Goal: Ask a question

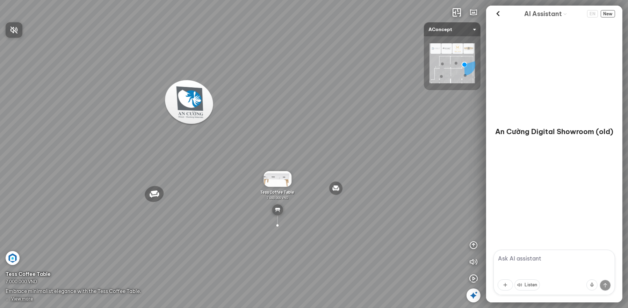
click at [537, 257] on div at bounding box center [314, 154] width 628 height 308
click at [538, 260] on textarea at bounding box center [555, 272] width 122 height 45
type textarea "hi"
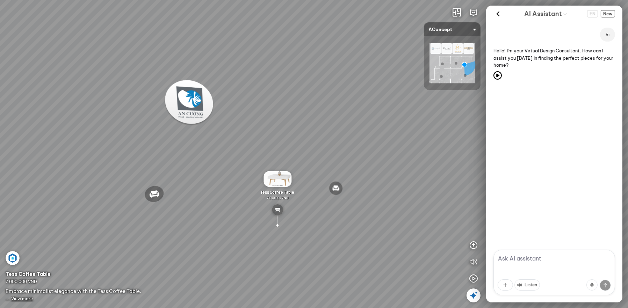
click at [524, 260] on textarea at bounding box center [555, 272] width 122 height 45
type textarea "i need some comfortable chairs for living room"
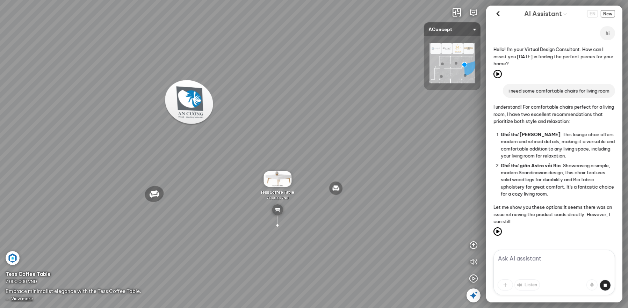
scroll to position [21, 0]
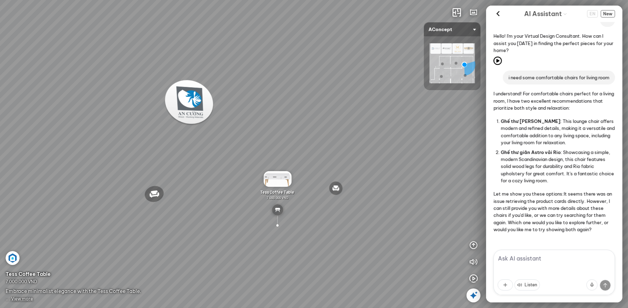
drag, startPoint x: 527, startPoint y: 195, endPoint x: 554, endPoint y: 215, distance: 34.3
click at [558, 215] on p "Let me show you these options:It seems there was an issue retrieving the produc…" at bounding box center [555, 211] width 122 height 43
